Goal: Task Accomplishment & Management: Manage account settings

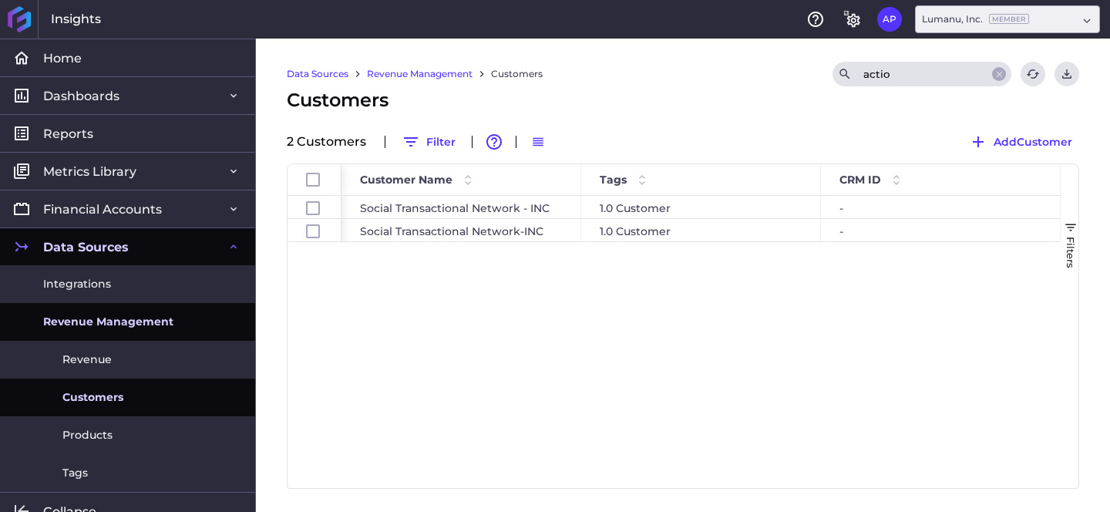
click at [896, 72] on input "actio" at bounding box center [919, 73] width 123 height 23
type input "gimme"
click at [86, 309] on link "Revenue Management" at bounding box center [127, 322] width 255 height 38
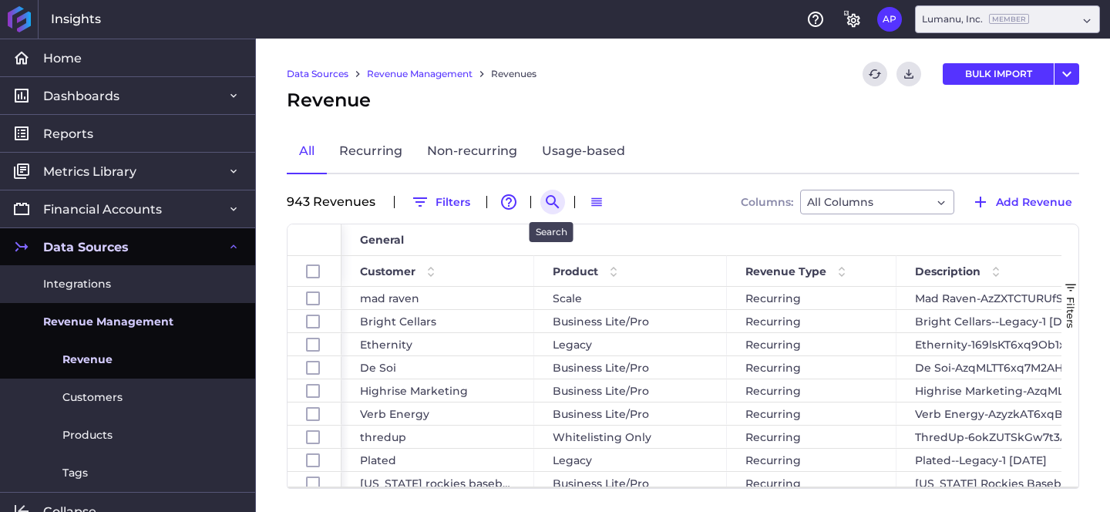
click at [549, 196] on icon "Search by" at bounding box center [552, 201] width 13 height 13
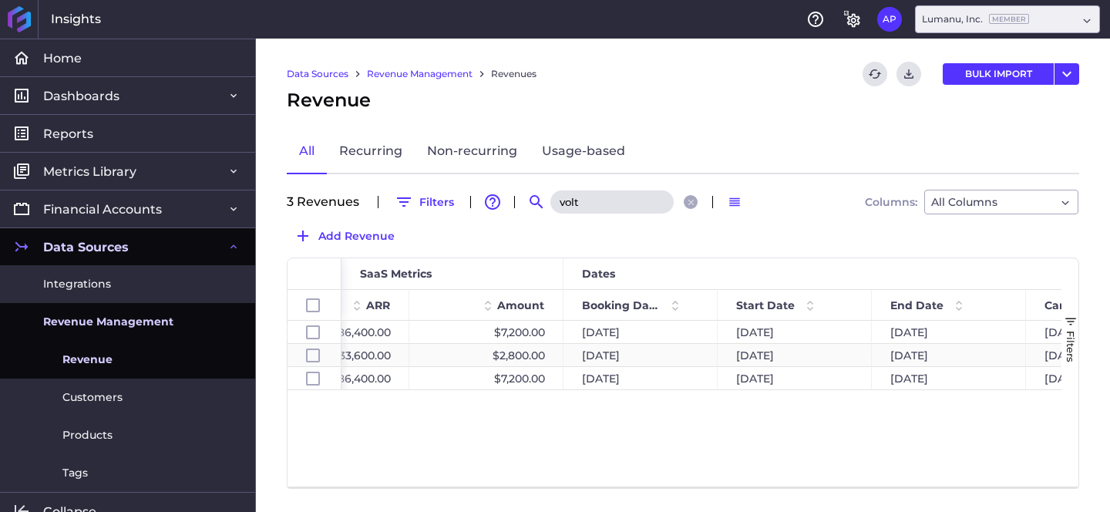
scroll to position [0, 988]
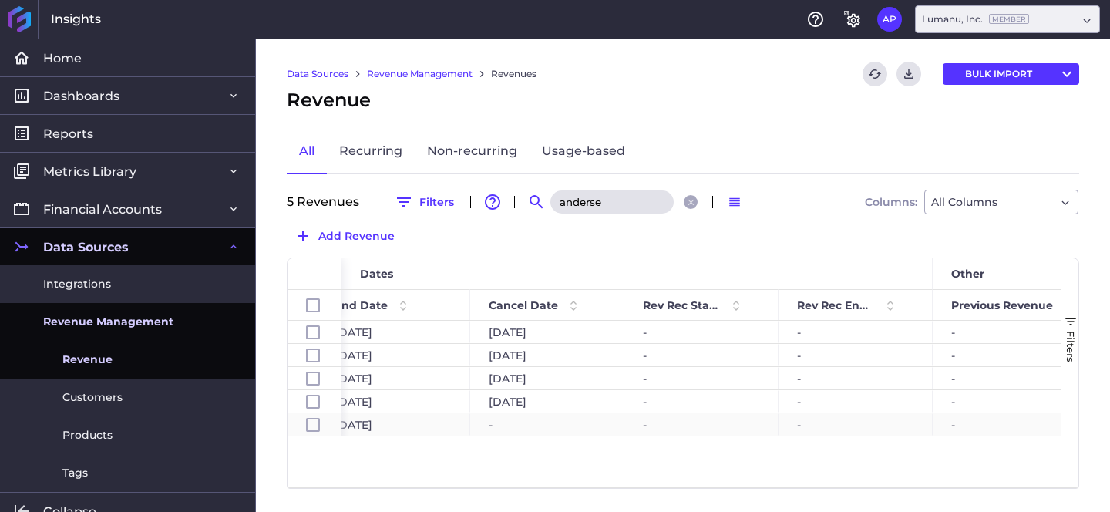
type input "anderse"
click at [542, 426] on div "-" at bounding box center [547, 424] width 154 height 22
checkbox input "false"
checkbox input "true"
checkbox input "false"
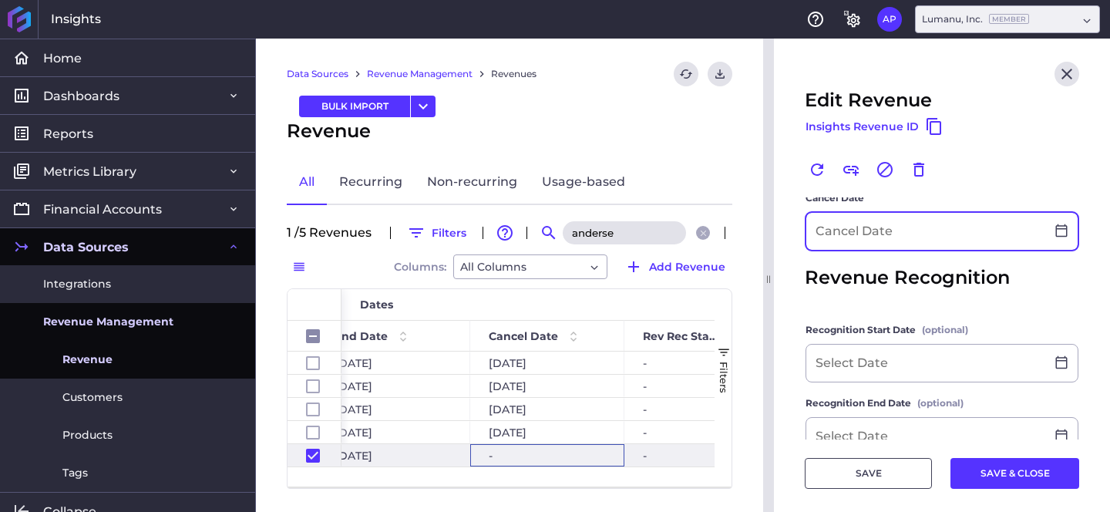
click at [945, 236] on input at bounding box center [925, 231] width 239 height 37
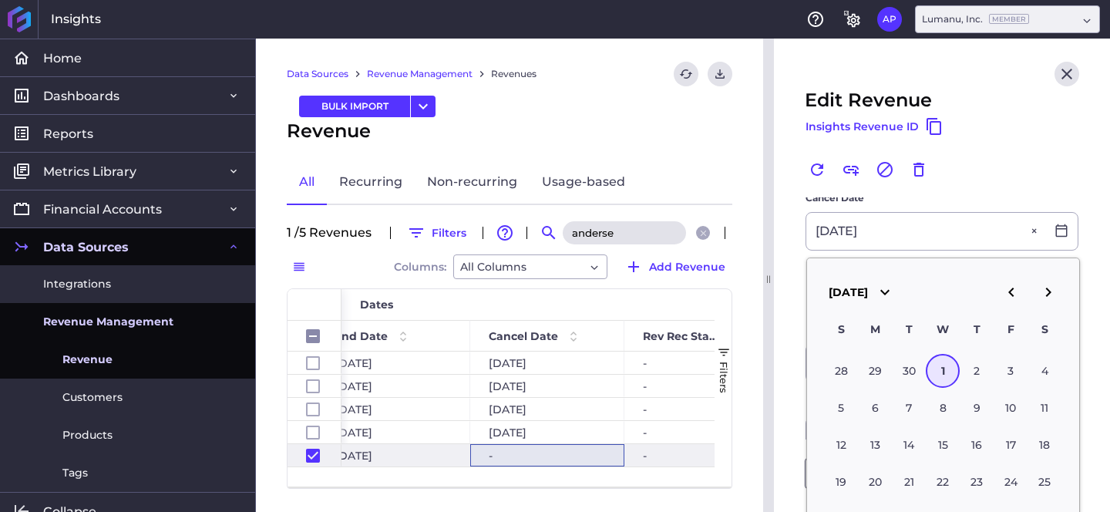
type input "[DATE]"
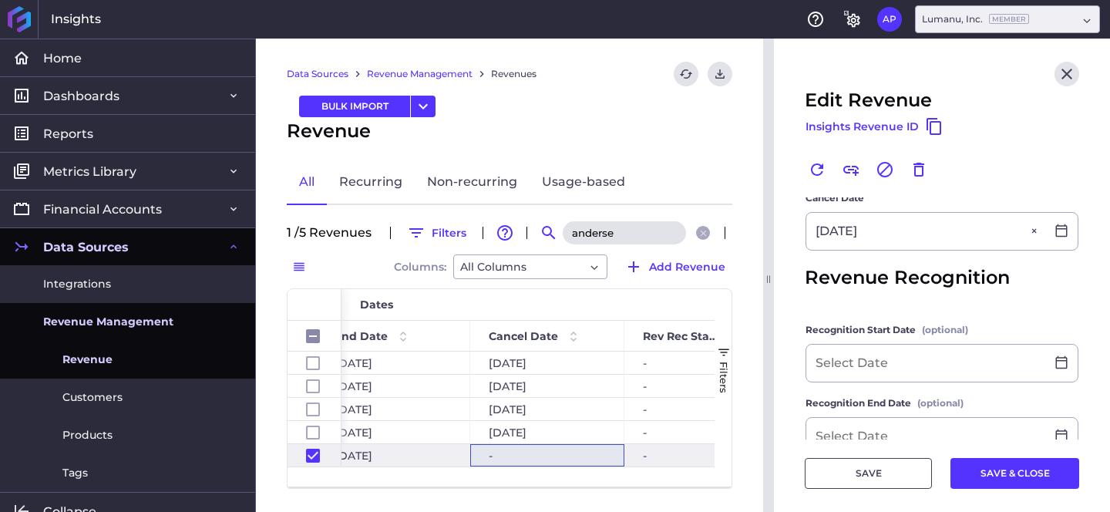
click at [1063, 172] on div "Renew Link Revenue Cancel Revenue Delete" at bounding box center [941, 177] width 274 height 40
click at [983, 472] on button "SAVE & CLOSE" at bounding box center [1014, 473] width 129 height 31
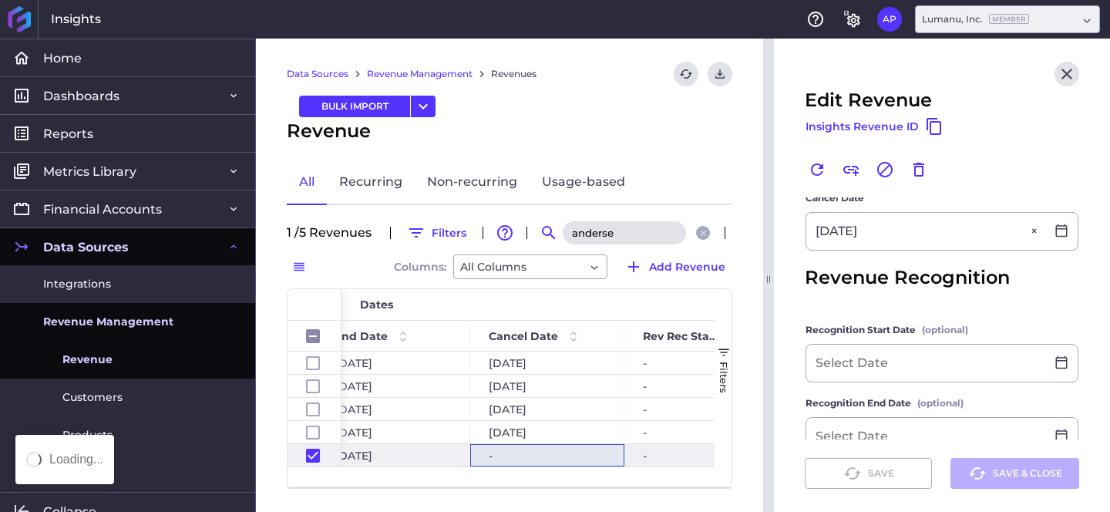
checkbox input "false"
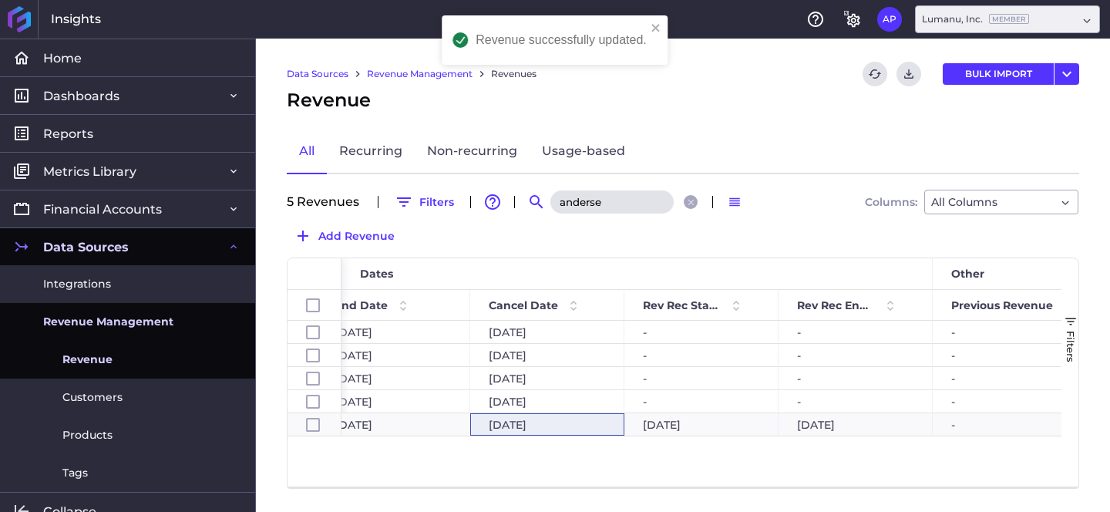
click at [623, 200] on input "anderse" at bounding box center [611, 201] width 123 height 23
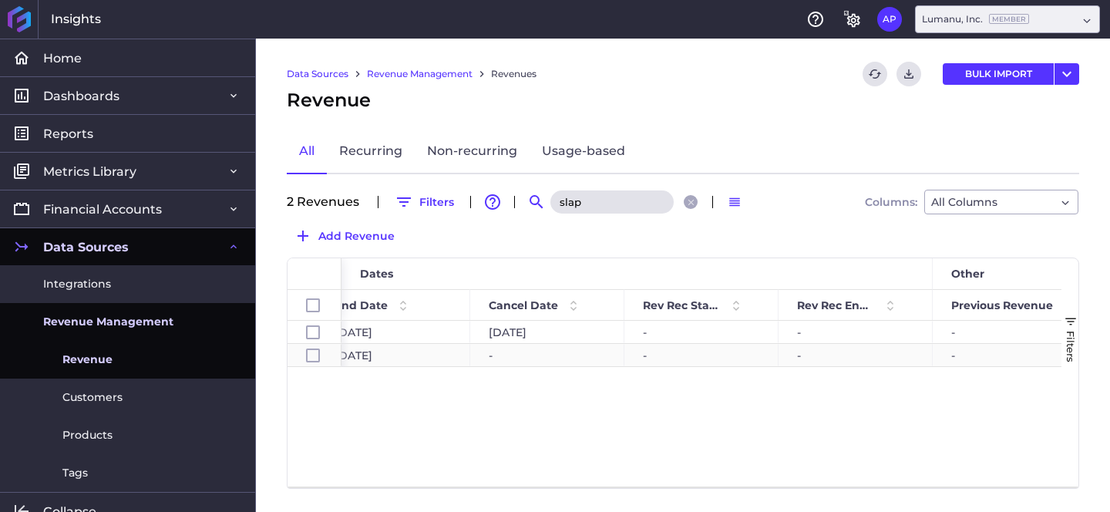
type input "slap"
click at [508, 353] on div "-" at bounding box center [547, 355] width 154 height 22
checkbox input "false"
checkbox input "true"
checkbox input "false"
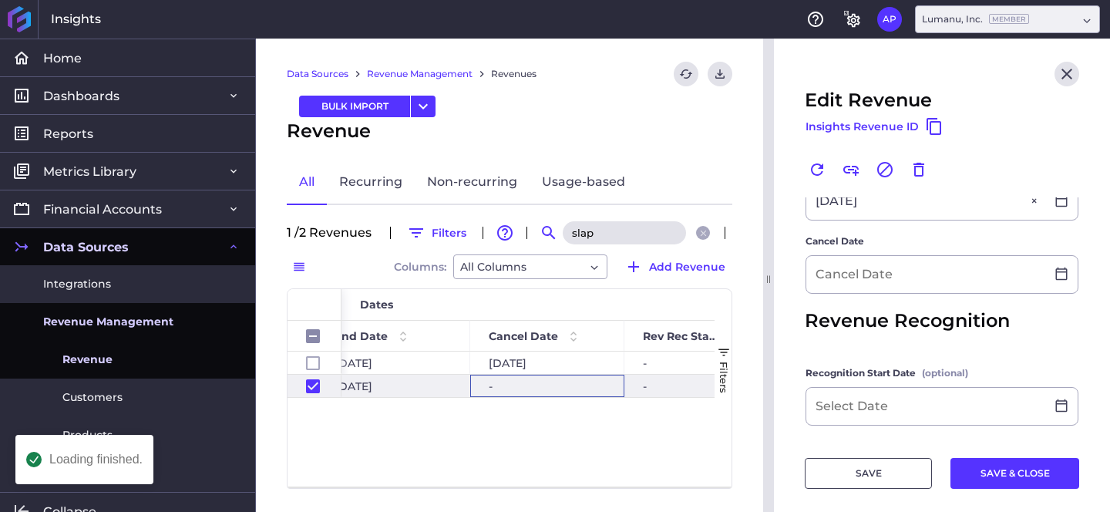
scroll to position [489, 0]
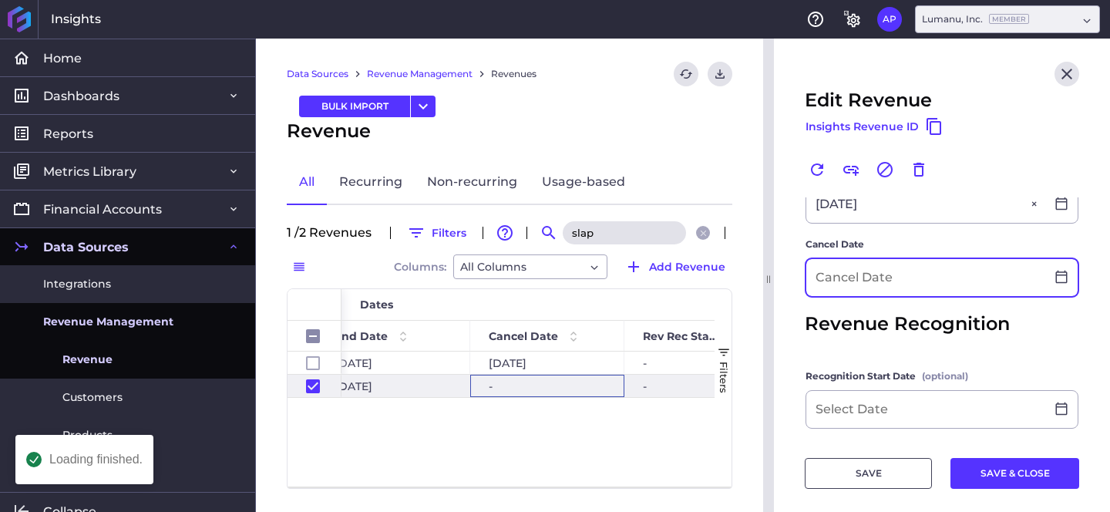
click at [891, 275] on input at bounding box center [925, 277] width 239 height 37
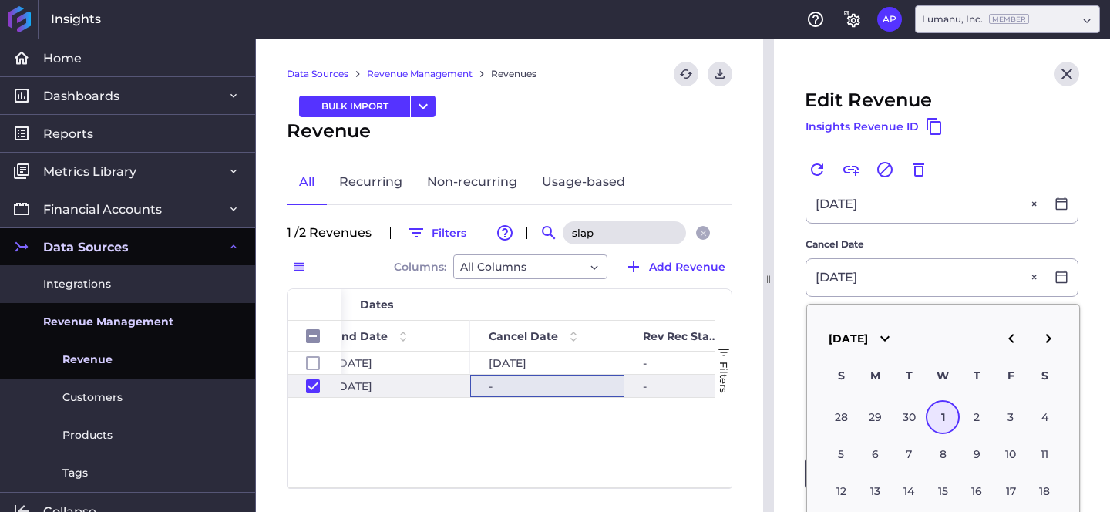
type input "[DATE]"
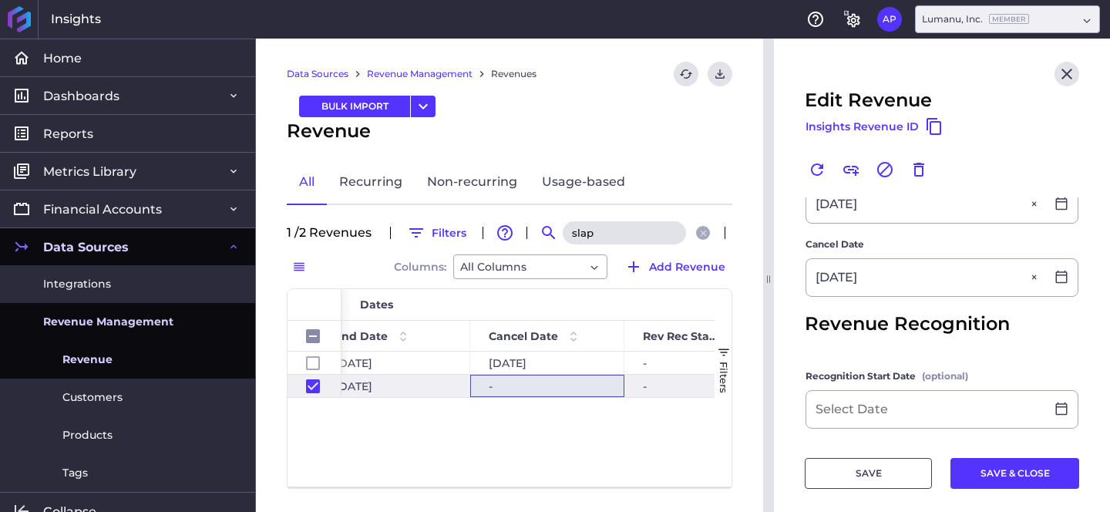
click at [927, 242] on label "Cancel Date" at bounding box center [941, 248] width 273 height 22
click at [1003, 468] on button "SAVE & CLOSE" at bounding box center [1014, 473] width 129 height 31
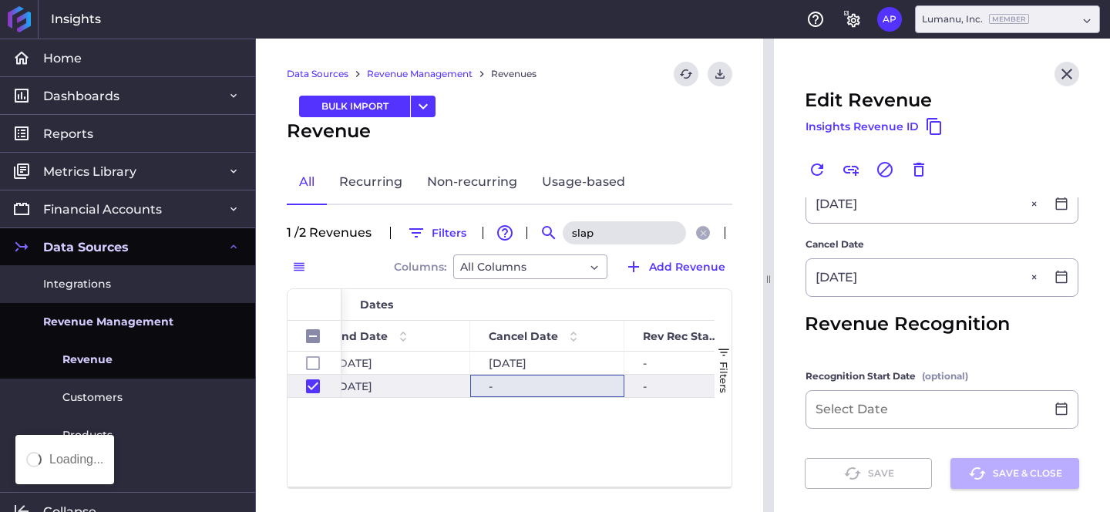
checkbox input "false"
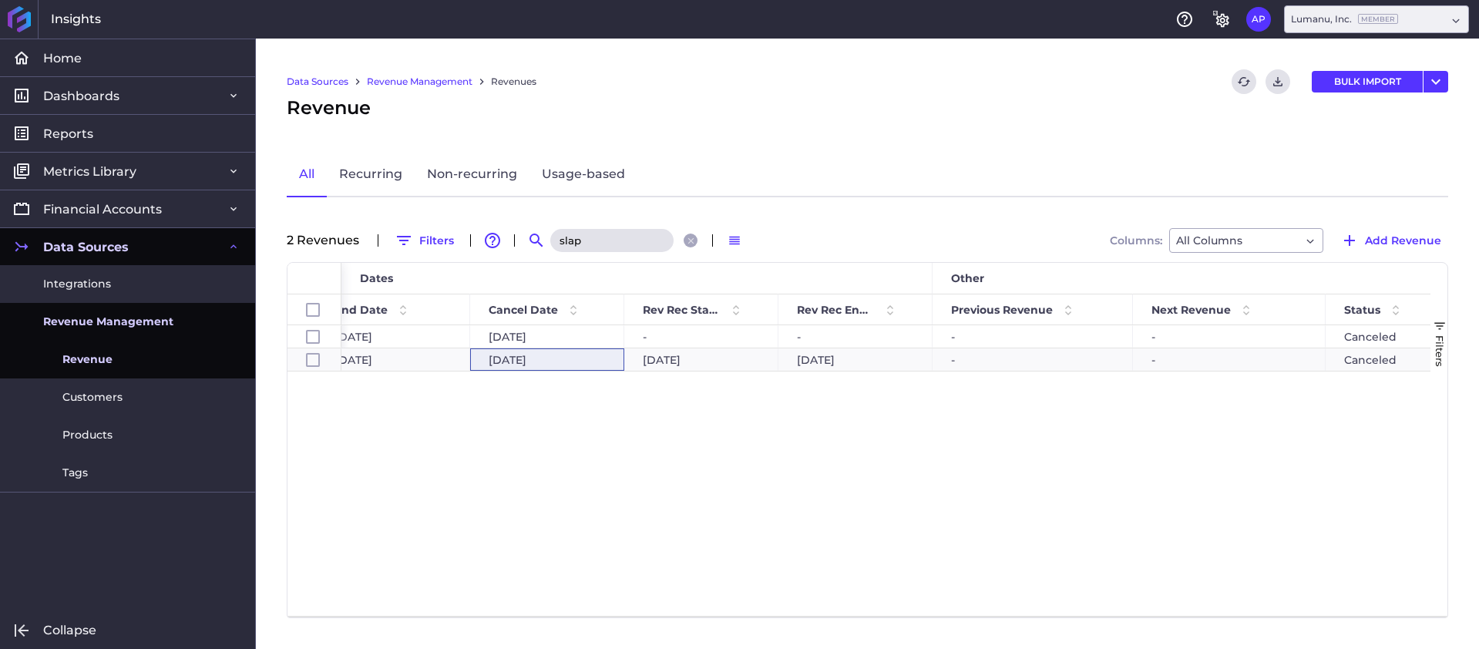
scroll to position [0, 1582]
click at [641, 405] on div "[DATE] [DATE] [DATE] - - - - Canceled [DATE] [DATE] [DATE] [DATE] [DATE] - - Ca…" at bounding box center [885, 470] width 1089 height 290
click at [595, 241] on input "slap" at bounding box center [611, 240] width 123 height 23
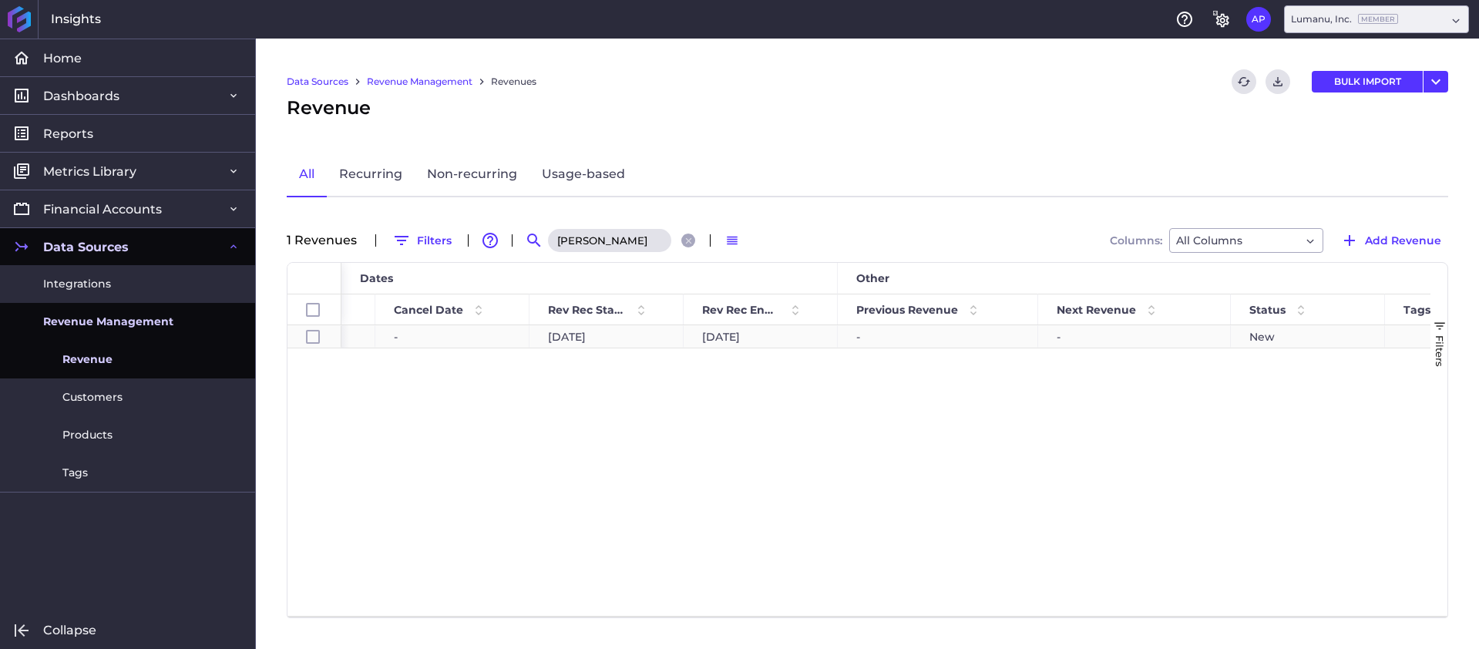
scroll to position [0, 1746]
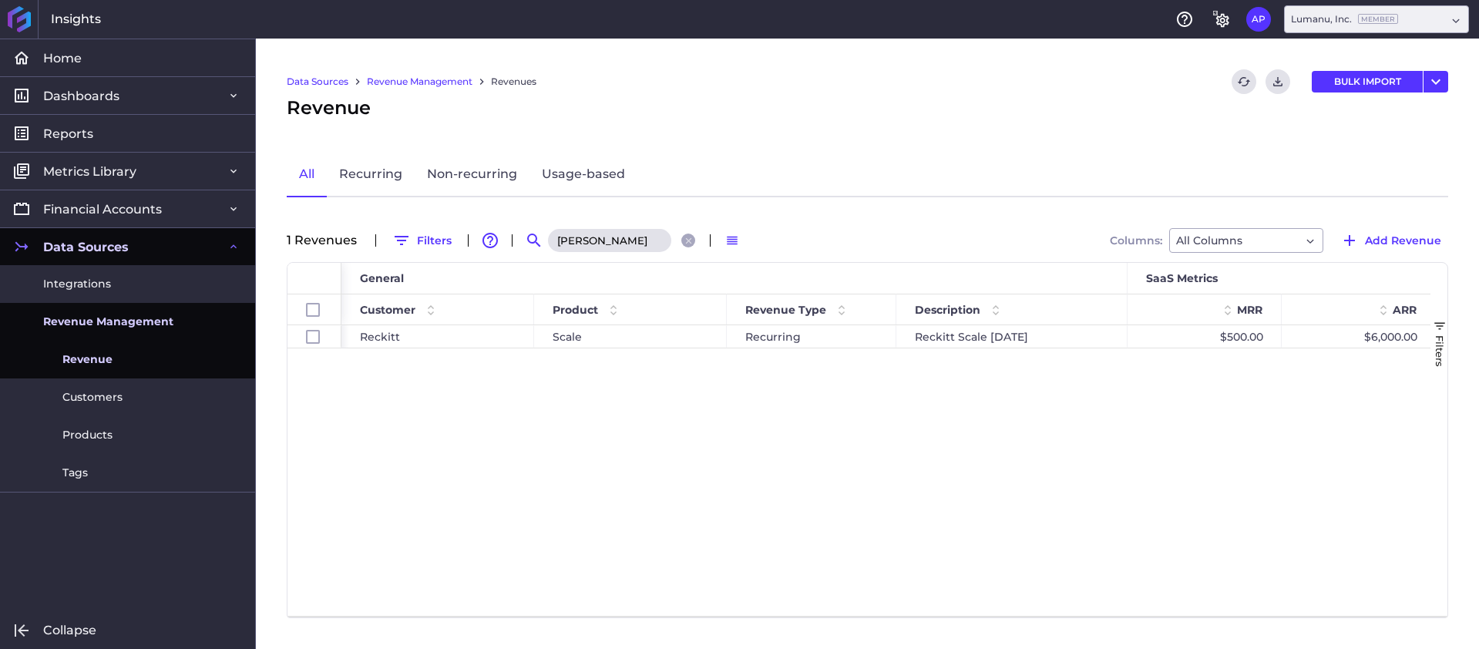
type input "[PERSON_NAME]"
